Goal: Obtain resource: Download file/media

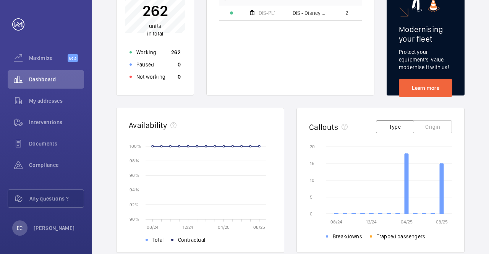
scroll to position [131, 0]
click at [59, 97] on div "My addresses" at bounding box center [46, 101] width 76 height 18
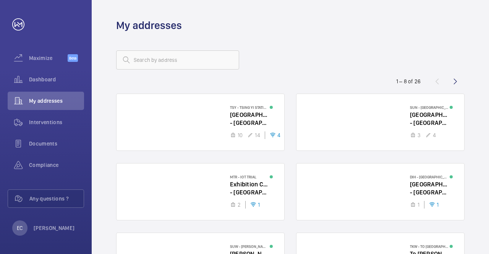
scroll to position [144, 0]
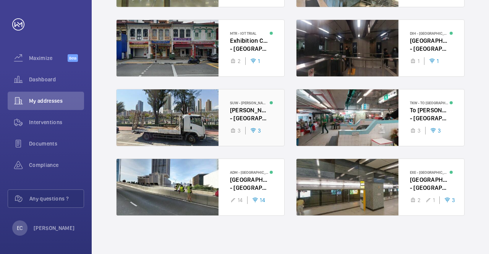
click at [174, 119] on div at bounding box center [201, 117] width 168 height 57
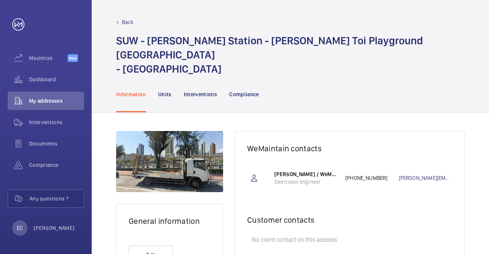
scroll to position [36, 0]
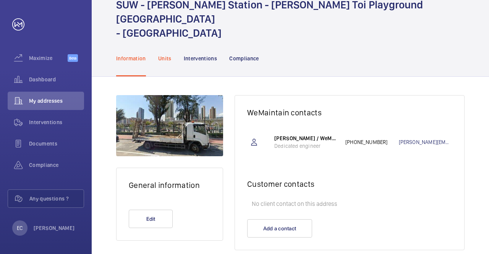
click at [169, 55] on p "Units" at bounding box center [164, 59] width 13 height 8
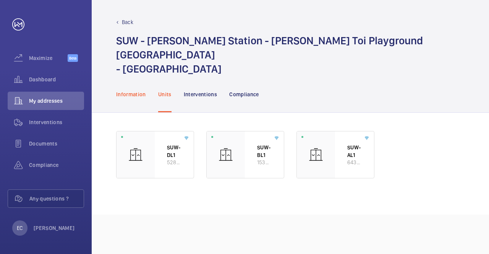
click at [127, 91] on p "Information" at bounding box center [131, 95] width 30 height 8
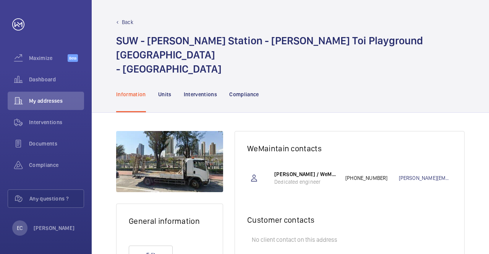
scroll to position [36, 0]
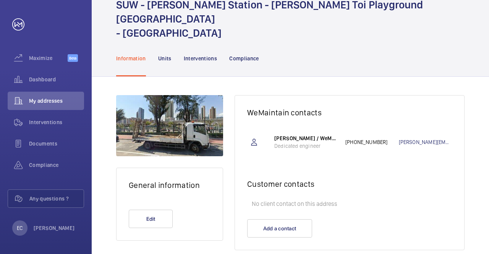
drag, startPoint x: 274, startPoint y: 123, endPoint x: 278, endPoint y: 133, distance: 10.6
click at [278, 134] on div "Raymond CHEUNG / WeMaintain HK Dedicated engineer" at bounding box center [309, 141] width 71 height 15
click at [278, 142] on p "Dedicated engineer" at bounding box center [305, 146] width 63 height 8
drag, startPoint x: 273, startPoint y: 123, endPoint x: 294, endPoint y: 149, distance: 34.0
click at [294, 149] on wm-front-card-body "Raymond CHEUNG / WeMaintain HK Dedicated engineer +852 9801 9648 raymond@wemain…" at bounding box center [349, 146] width 229 height 42
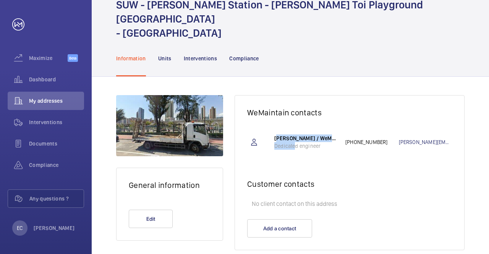
click at [294, 149] on wm-front-card-body "Raymond CHEUNG / WeMaintain HK Dedicated engineer +852 9801 9648 raymond@wemain…" at bounding box center [349, 146] width 229 height 42
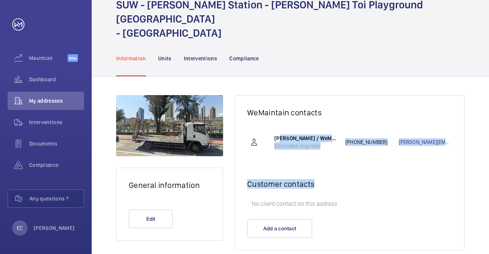
drag, startPoint x: 278, startPoint y: 118, endPoint x: 319, endPoint y: 180, distance: 74.4
click at [319, 180] on wm-front-card "WeMaintain contacts Raymond CHEUNG / WeMaintain HK Dedicated engineer +852 9801…" at bounding box center [350, 172] width 230 height 155
click at [319, 180] on wm-front-card-header "Customer contacts" at bounding box center [349, 181] width 229 height 29
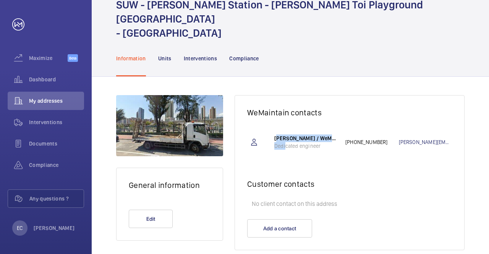
drag, startPoint x: 276, startPoint y: 119, endPoint x: 286, endPoint y: 135, distance: 19.1
click at [286, 135] on div "Raymond CHEUNG / WeMaintain HK Dedicated engineer +852 9801 9648 raymond@wemain…" at bounding box center [363, 142] width 178 height 34
click at [286, 142] on p "Dedicated engineer" at bounding box center [305, 146] width 63 height 8
drag, startPoint x: 326, startPoint y: 133, endPoint x: 307, endPoint y: 119, distance: 23.9
click at [307, 125] on div "Raymond CHEUNG / WeMaintain HK Dedicated engineer +852 9801 9648 raymond@wemain…" at bounding box center [363, 142] width 178 height 34
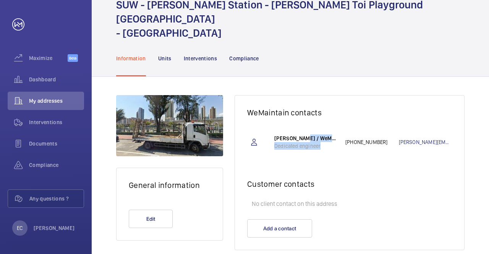
click at [307, 125] on div "Raymond CHEUNG / WeMaintain HK Dedicated engineer +852 9801 9648 raymond@wemain…" at bounding box center [363, 142] width 178 height 34
click at [58, 116] on div "Interventions" at bounding box center [46, 122] width 76 height 18
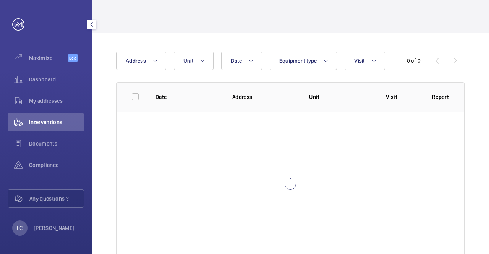
scroll to position [21, 0]
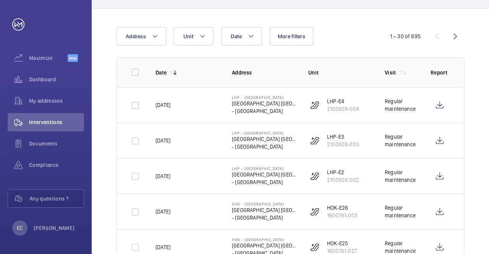
scroll to position [60, 0]
click at [60, 143] on span "Documents" at bounding box center [56, 144] width 55 height 8
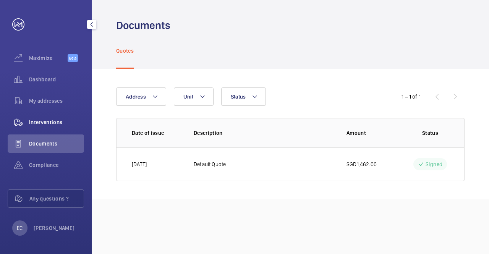
click at [48, 115] on div "Interventions" at bounding box center [46, 122] width 76 height 18
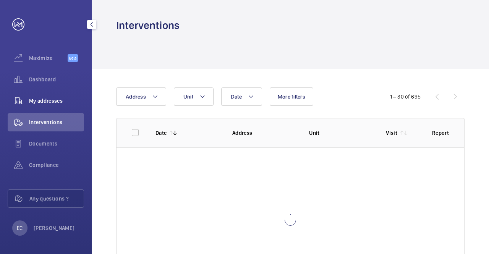
click at [44, 94] on div "My addresses" at bounding box center [46, 101] width 76 height 18
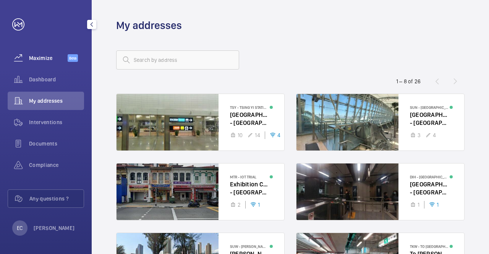
click at [26, 54] on wm-front-icon-button at bounding box center [18, 58] width 21 height 18
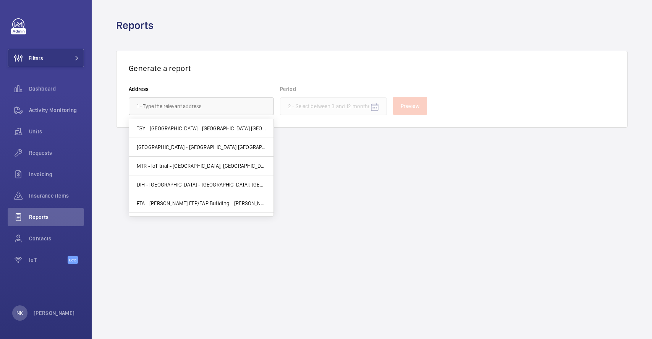
click at [223, 105] on input "text" at bounding box center [201, 106] width 145 height 18
click at [227, 150] on span "[GEOGRAPHIC_DATA] - [GEOGRAPHIC_DATA] [GEOGRAPHIC_DATA], [GEOGRAPHIC_DATA] -" at bounding box center [201, 147] width 129 height 8
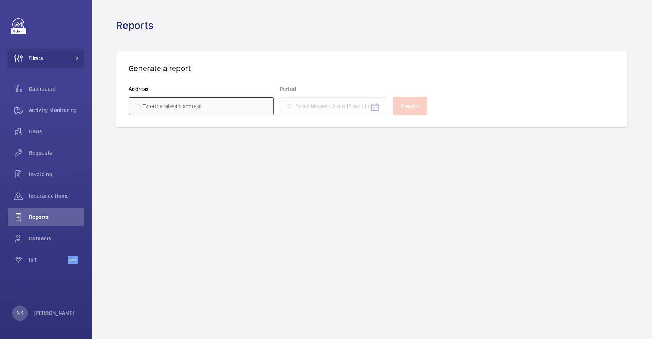
type input "[GEOGRAPHIC_DATA] - [GEOGRAPHIC_DATA] [GEOGRAPHIC_DATA], [GEOGRAPHIC_DATA] -"
click at [375, 109] on mat-icon "Open calendar" at bounding box center [374, 107] width 9 height 9
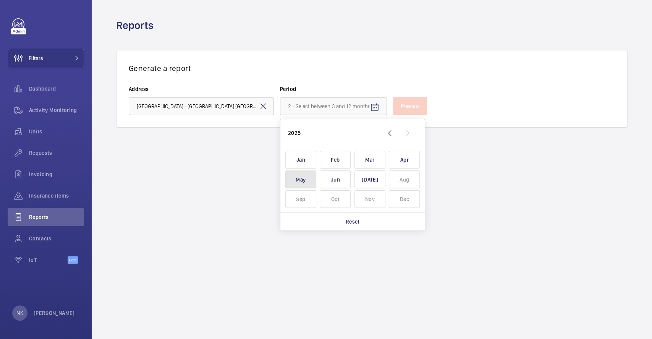
click at [309, 179] on span "May" at bounding box center [300, 179] width 31 height 18
click at [361, 179] on span "[DATE]" at bounding box center [370, 179] width 31 height 18
type input "[DATE] - [DATE]"
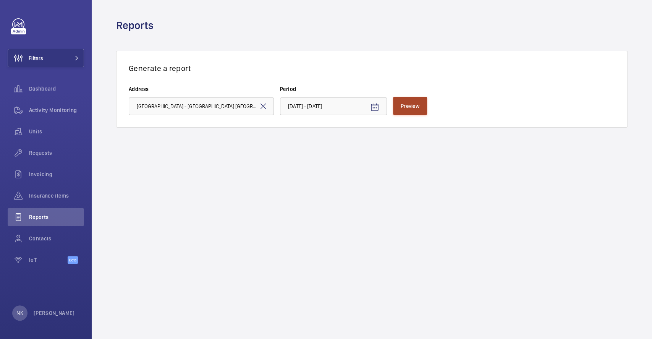
click at [411, 104] on span "Preview" at bounding box center [410, 106] width 19 height 6
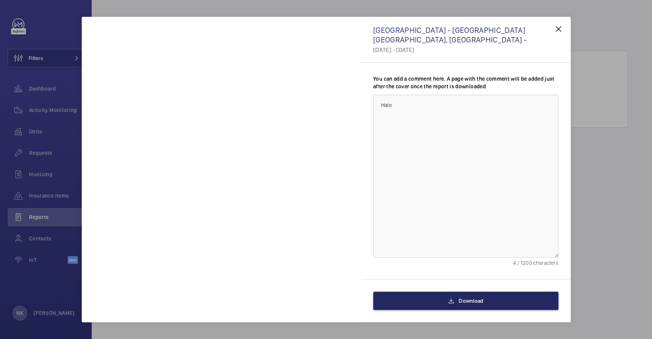
type textarea "Halo"
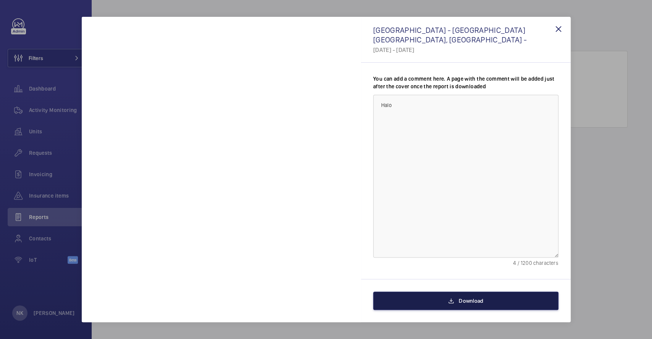
click at [437, 297] on button "Download" at bounding box center [465, 301] width 185 height 18
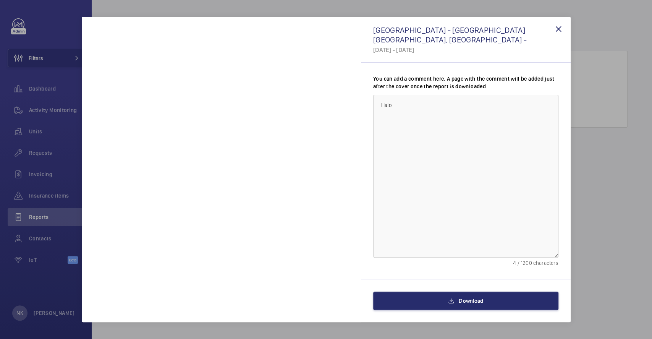
click at [361, 71] on div "You can add a comment here. A page with the comment will be added just after th…" at bounding box center [466, 171] width 210 height 216
click at [554, 23] on wm-front-icon-button at bounding box center [558, 29] width 18 height 18
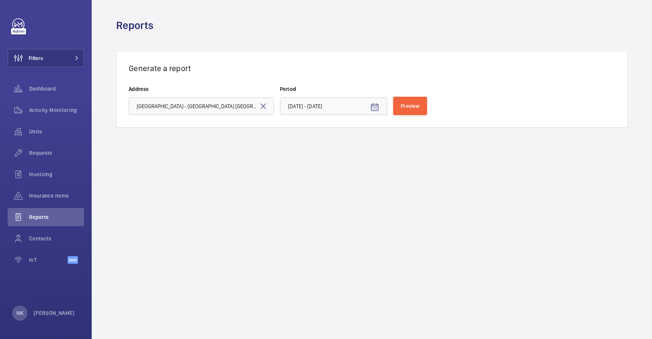
click at [338, 19] on div "Reports" at bounding box center [372, 25] width 512 height 14
click at [264, 108] on mat-icon at bounding box center [263, 106] width 9 height 9
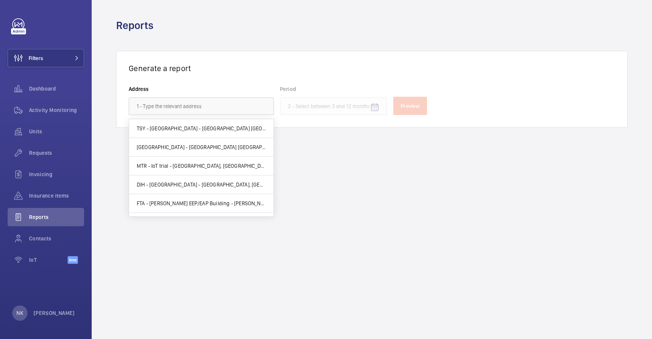
click at [292, 141] on wm-front-admin-reports "Reports Generate a report Address Period Preview" at bounding box center [372, 169] width 560 height 339
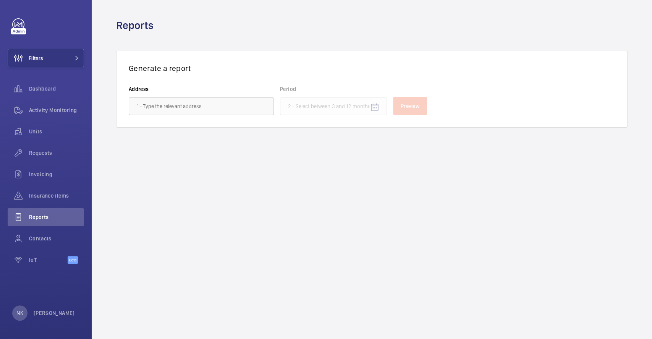
click at [329, 168] on wm-front-admin-reports "Reports Generate a report Address Period Preview" at bounding box center [372, 169] width 560 height 339
click at [46, 193] on span "Insurance items" at bounding box center [56, 196] width 55 height 8
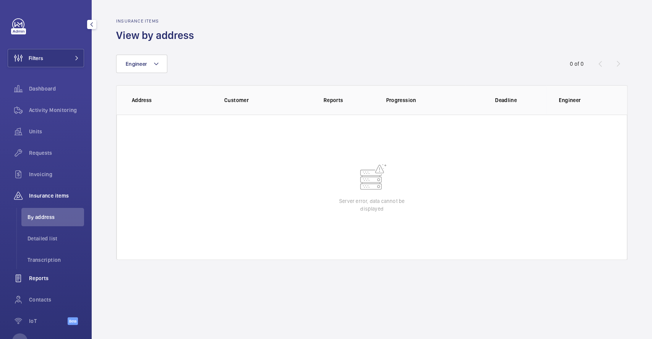
click at [42, 273] on div "Reports" at bounding box center [46, 278] width 76 height 18
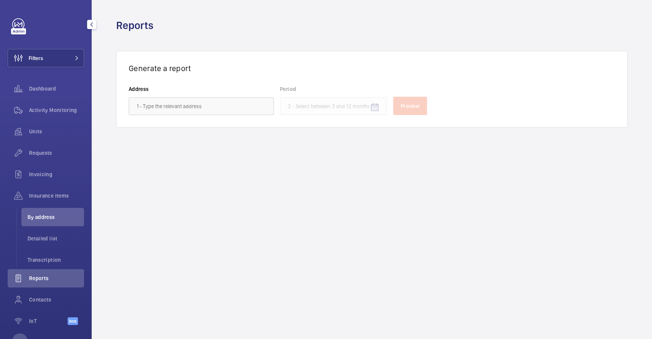
click at [42, 273] on nav "Dashboard Activity Monitoring Units Requests Invoicing Insurance items By addre…" at bounding box center [46, 206] width 76 height 254
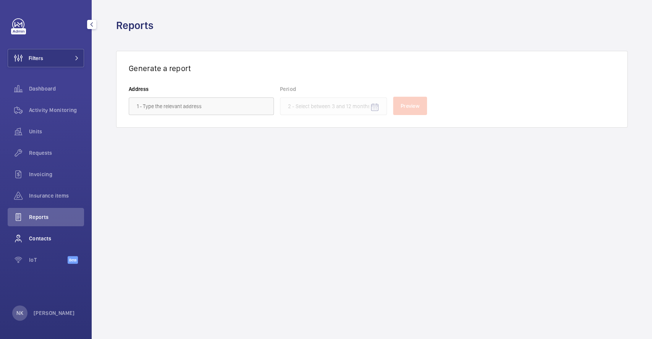
click at [41, 236] on span "Contacts" at bounding box center [56, 239] width 55 height 8
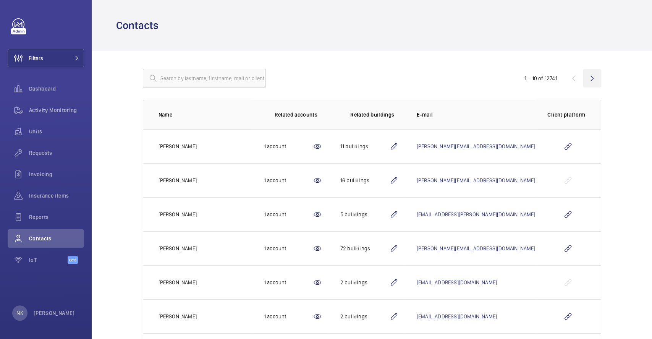
click at [590, 78] on wm-front-icon-button at bounding box center [592, 78] width 18 height 18
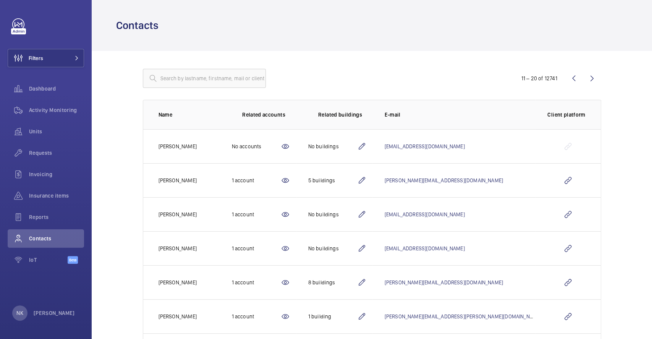
scroll to position [148, 0]
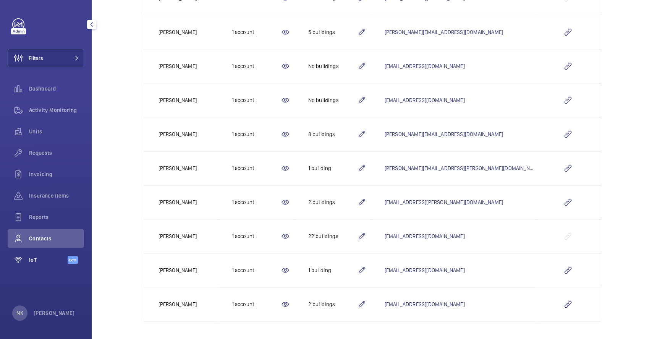
click at [44, 262] on span "IoT" at bounding box center [48, 260] width 39 height 8
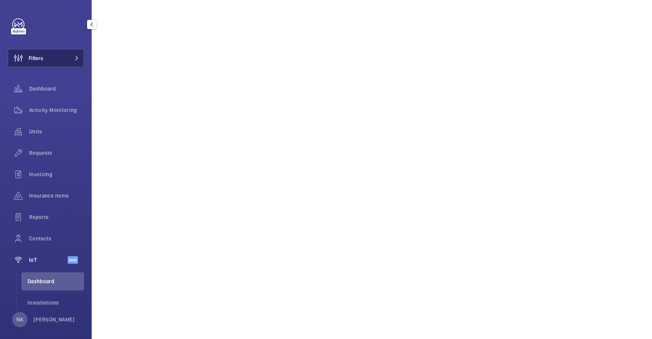
click at [44, 57] on button "Filters" at bounding box center [46, 58] width 76 height 18
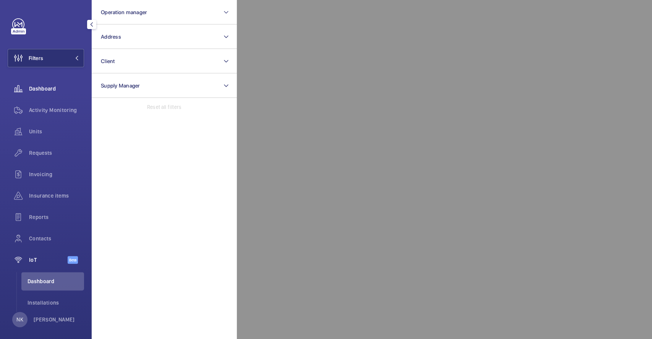
click at [42, 96] on div "Dashboard" at bounding box center [46, 88] width 76 height 18
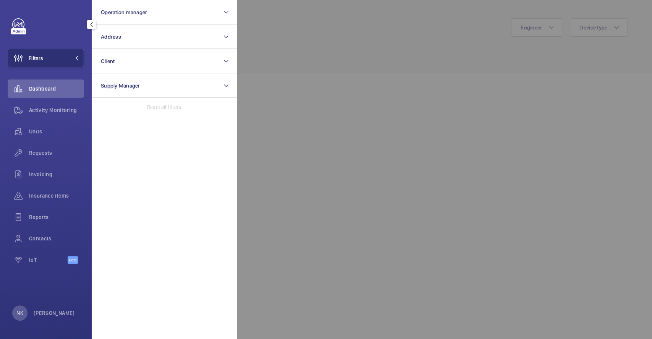
click at [46, 86] on span "Dashboard" at bounding box center [56, 89] width 55 height 8
click at [76, 57] on mat-icon at bounding box center [77, 58] width 5 height 5
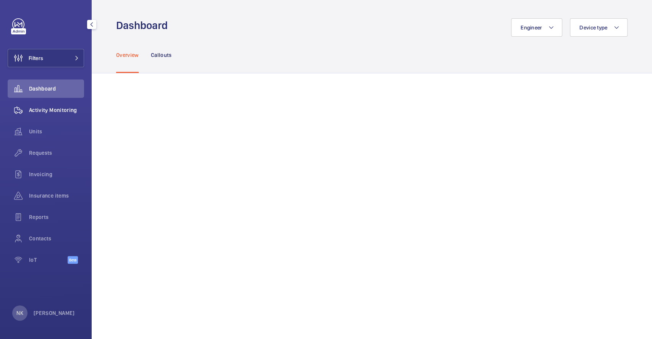
click at [55, 110] on span "Activity Monitoring" at bounding box center [56, 110] width 55 height 8
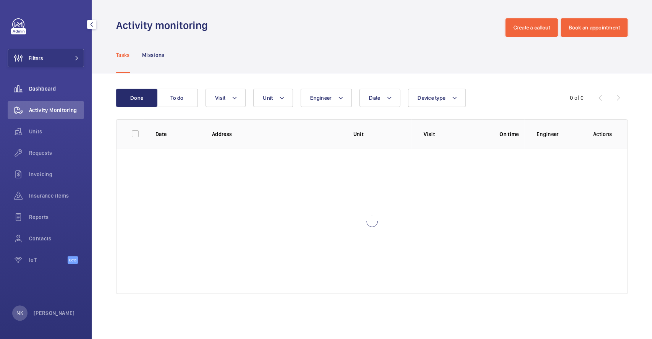
click at [44, 85] on span "Dashboard" at bounding box center [56, 89] width 55 height 8
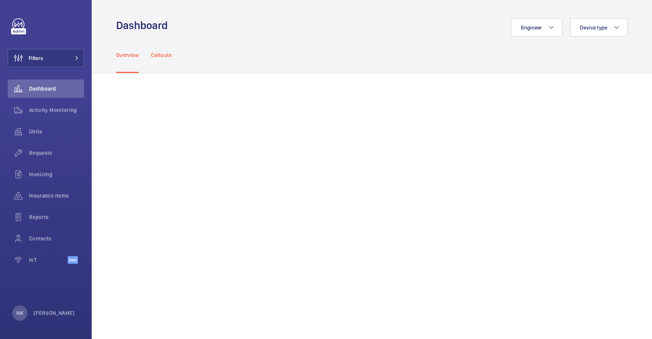
click at [167, 60] on div "Callouts" at bounding box center [161, 55] width 21 height 36
click at [123, 55] on p "Overview" at bounding box center [127, 55] width 23 height 8
click at [92, 25] on mat-icon "button" at bounding box center [91, 24] width 9 height 6
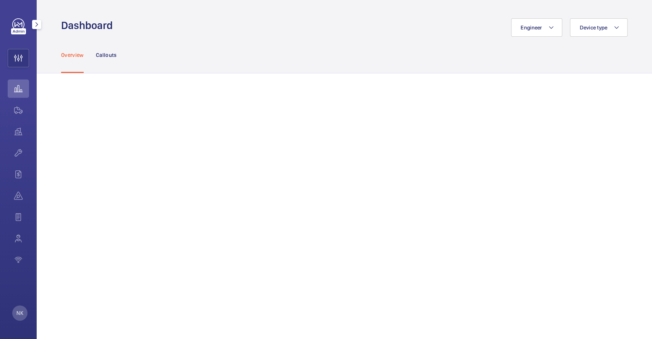
click at [37, 23] on mat-icon "button" at bounding box center [36, 24] width 9 height 6
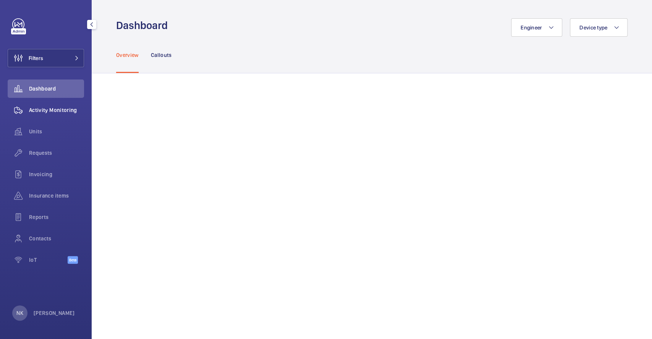
click at [43, 117] on div "Activity Monitoring" at bounding box center [46, 110] width 76 height 18
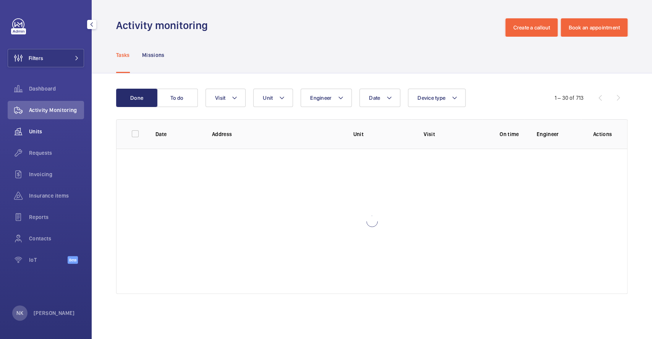
drag, startPoint x: 50, startPoint y: 138, endPoint x: 52, endPoint y: 133, distance: 5.2
click at [51, 138] on div "Units" at bounding box center [46, 131] width 76 height 18
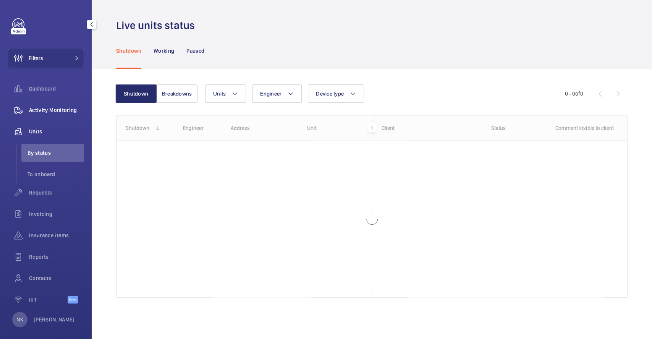
click at [56, 106] on span "Activity Monitoring" at bounding box center [56, 110] width 55 height 8
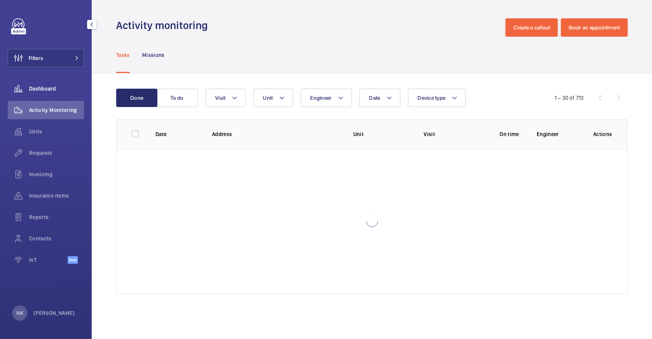
click at [72, 87] on span "Dashboard" at bounding box center [56, 89] width 55 height 8
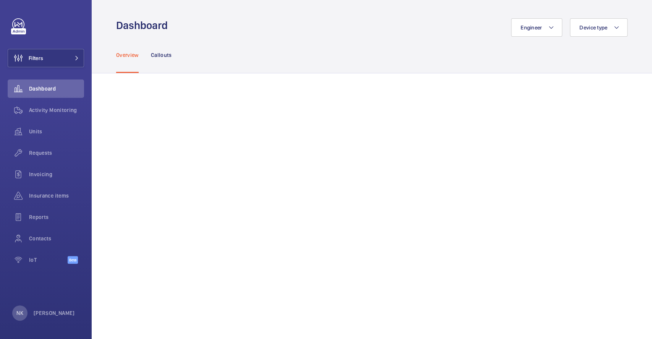
drag, startPoint x: 155, startPoint y: 50, endPoint x: 141, endPoint y: 50, distance: 14.5
click at [155, 50] on div "Callouts" at bounding box center [161, 55] width 21 height 36
click at [132, 50] on div "Overview" at bounding box center [127, 55] width 23 height 36
